Goal: Task Accomplishment & Management: Check status

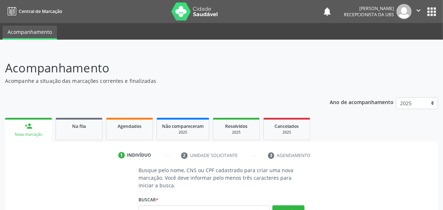
click at [294, 93] on div "Ano de acompanhamento 2025 person_add Nova marcação Na fila Agendados Não compa…" at bounding box center [221, 191] width 433 height 198
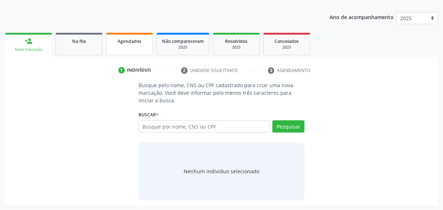
click at [122, 43] on span "Agendados" at bounding box center [130, 41] width 24 height 6
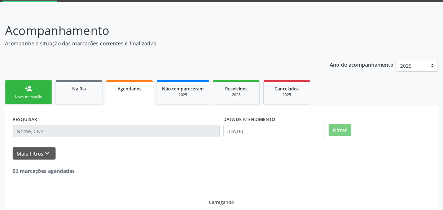
scroll to position [85, 0]
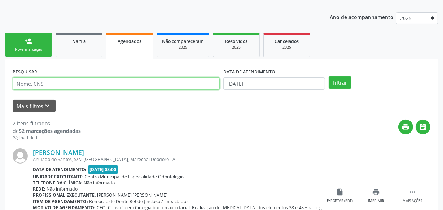
click at [90, 87] on input "text" at bounding box center [116, 84] width 207 height 12
click at [329, 76] on button "Filtrar" at bounding box center [340, 82] width 23 height 12
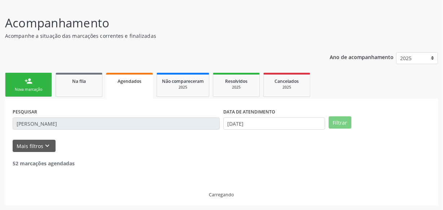
scroll to position [22, 0]
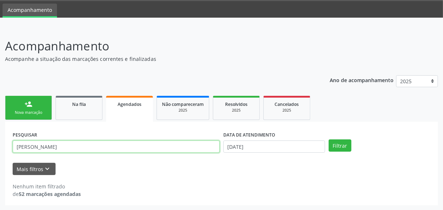
drag, startPoint x: 48, startPoint y: 144, endPoint x: 31, endPoint y: 147, distance: 17.6
click at [31, 147] on input "[PERSON_NAME]" at bounding box center [116, 147] width 207 height 12
click at [329, 140] on button "Filtrar" at bounding box center [340, 146] width 23 height 12
drag, startPoint x: 31, startPoint y: 148, endPoint x: 0, endPoint y: 150, distance: 31.1
click at [0, 150] on div "Acompanhamento Acompanhe a situação das marcações correntes e finalizadas Relat…" at bounding box center [221, 119] width 443 height 183
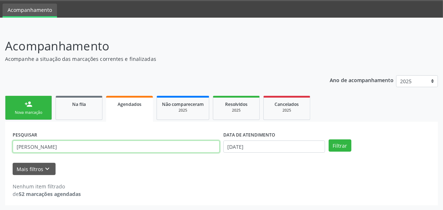
type input "[PERSON_NAME]"
click at [329, 140] on button "Filtrar" at bounding box center [340, 146] width 23 height 12
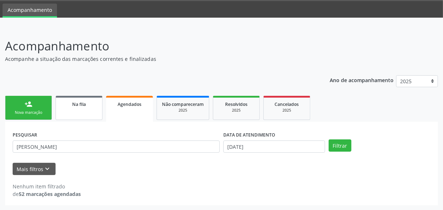
click at [86, 112] on link "Na fila" at bounding box center [79, 108] width 47 height 24
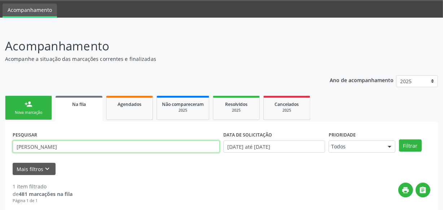
drag, startPoint x: 37, startPoint y: 146, endPoint x: 0, endPoint y: 148, distance: 37.2
click at [0, 148] on div "Acompanhamento Acompanhe a situação das marcações correntes e finalizadas Relat…" at bounding box center [221, 158] width 443 height 261
type input "[PERSON_NAME]"
click at [399, 140] on button "Filtrar" at bounding box center [410, 146] width 23 height 12
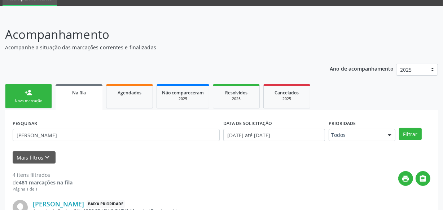
scroll to position [14, 0]
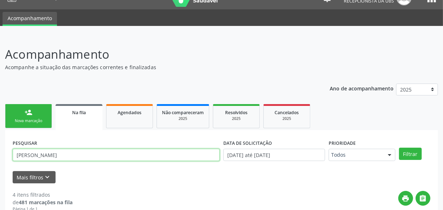
drag, startPoint x: 49, startPoint y: 152, endPoint x: 0, endPoint y: 148, distance: 48.8
click at [399, 148] on button "Filtrar" at bounding box center [410, 154] width 23 height 12
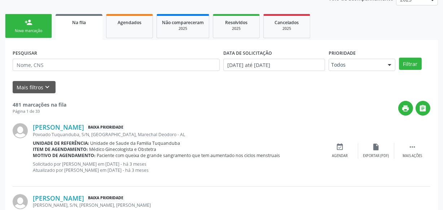
scroll to position [47, 0]
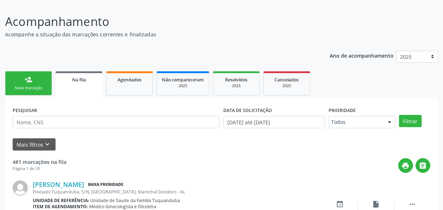
click at [35, 82] on link "person_add Nova marcação" at bounding box center [28, 83] width 47 height 24
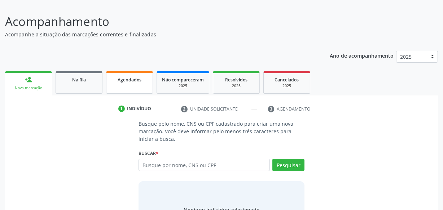
click at [118, 80] on span "Agendados" at bounding box center [130, 80] width 24 height 6
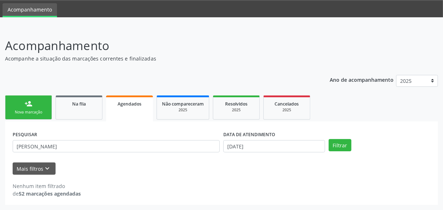
scroll to position [22, 0]
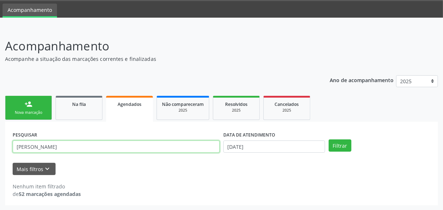
drag, startPoint x: 57, startPoint y: 146, endPoint x: 0, endPoint y: 148, distance: 57.4
click at [0, 148] on div "Acompanhamento Acompanhe a situação das marcações correntes e finalizadas Relat…" at bounding box center [221, 119] width 443 height 183
click at [329, 140] on button "Filtrar" at bounding box center [340, 146] width 23 height 12
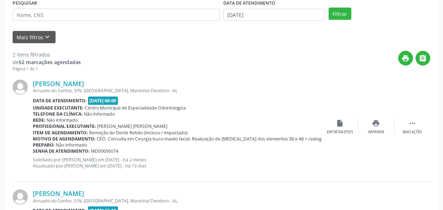
scroll to position [153, 0]
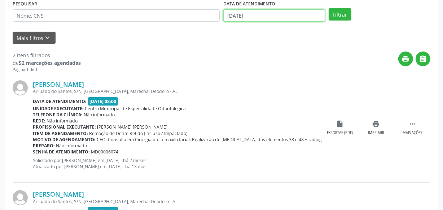
click at [280, 10] on input "[DATE]" at bounding box center [274, 15] width 102 height 12
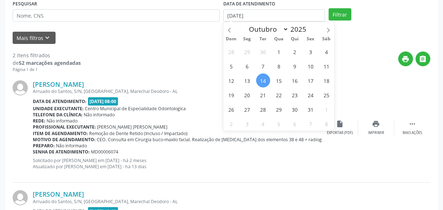
click at [265, 81] on span "14" at bounding box center [263, 81] width 14 height 14
type input "[DATE]"
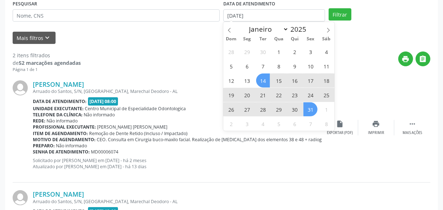
click at [305, 107] on span "31" at bounding box center [310, 109] width 14 height 14
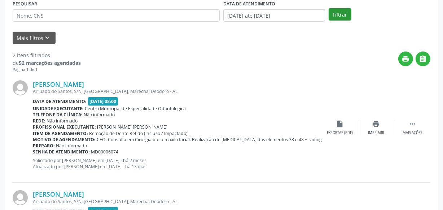
drag, startPoint x: 335, startPoint y: 6, endPoint x: 336, endPoint y: 14, distance: 7.7
click at [335, 7] on div "PESQUISAR DATA DE ATENDIMENTO [DATE] até [DATE] Filtrar" at bounding box center [221, 12] width 421 height 28
click at [337, 15] on button "Filtrar" at bounding box center [340, 14] width 23 height 12
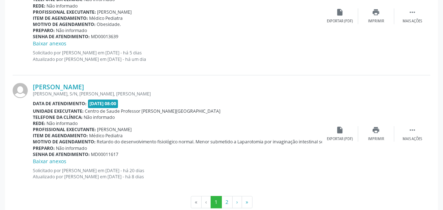
scroll to position [1753, 0]
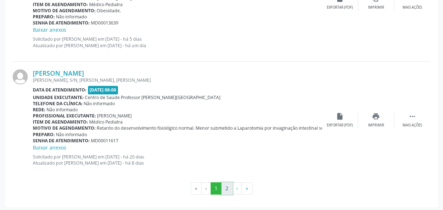
click at [229, 185] on button "2" at bounding box center [227, 189] width 11 height 12
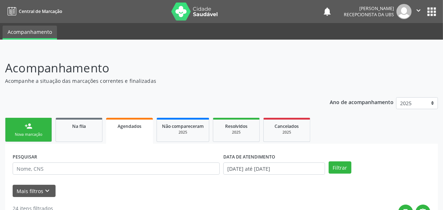
scroll to position [0, 0]
click at [32, 140] on link "person_add Nova marcação" at bounding box center [28, 130] width 47 height 24
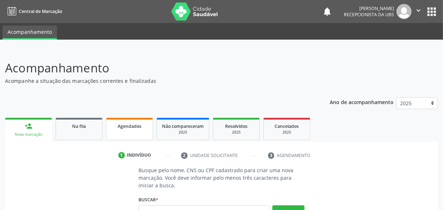
click at [131, 128] on span "Agendados" at bounding box center [130, 126] width 24 height 6
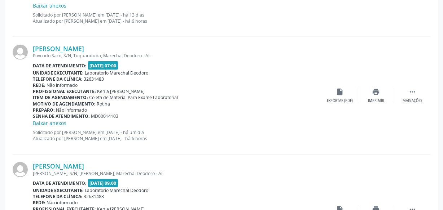
scroll to position [1069, 0]
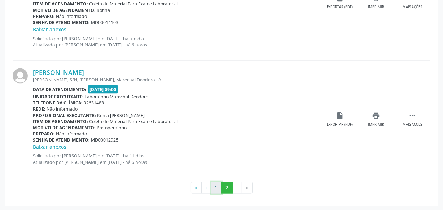
click at [219, 188] on button "1" at bounding box center [216, 188] width 11 height 12
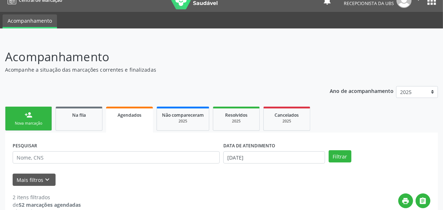
scroll to position [0, 0]
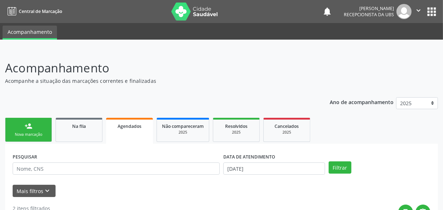
click at [417, 10] on icon "" at bounding box center [419, 10] width 8 height 8
click at [386, 43] on link "Sair" at bounding box center [400, 44] width 50 height 10
